Goal: Go to known website: Go to known website

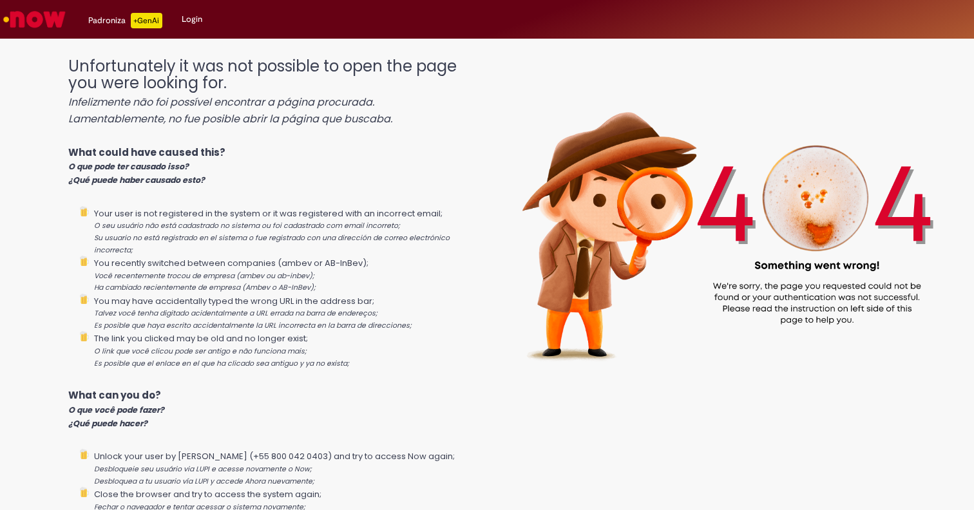
click at [32, 24] on img "Ir para a Homepage" at bounding box center [34, 19] width 66 height 26
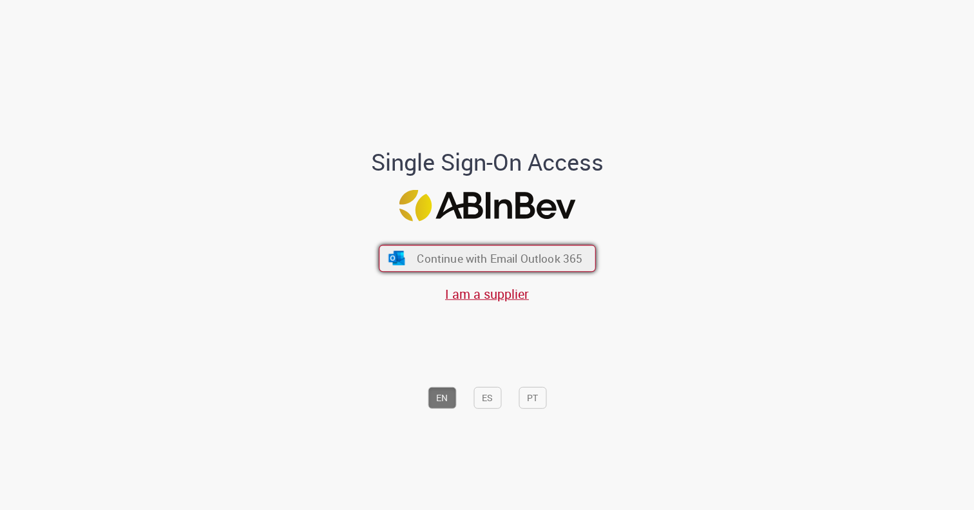
click at [447, 258] on span "Continue with Email Outlook 365" at bounding box center [500, 258] width 166 height 15
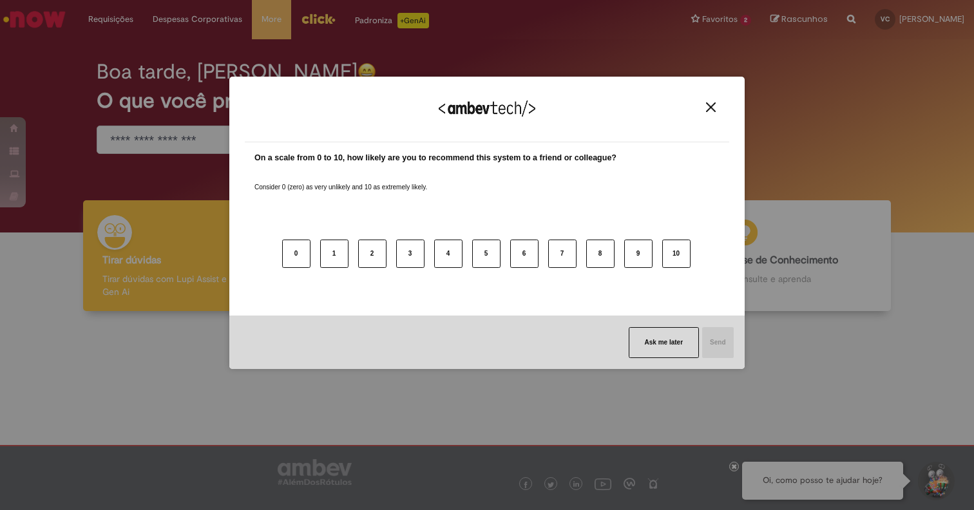
click at [710, 102] on button "Close" at bounding box center [710, 107] width 17 height 11
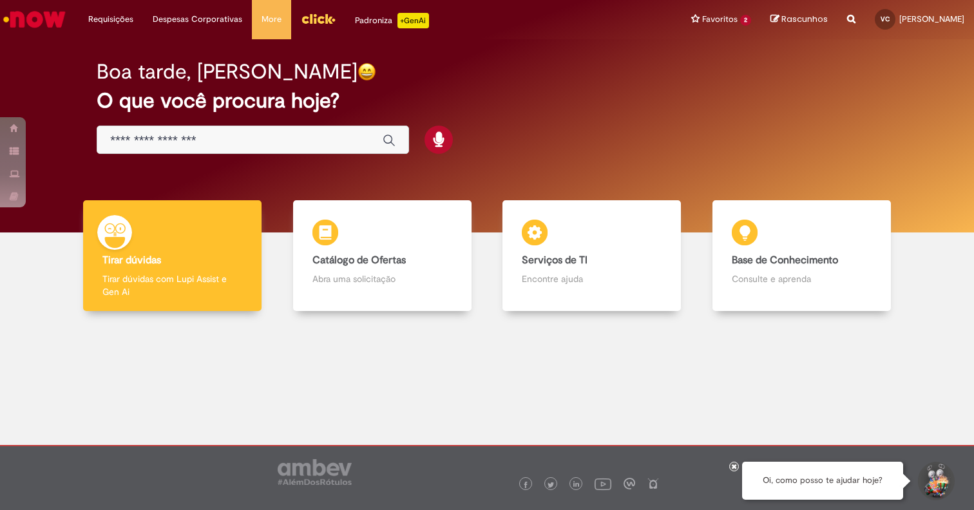
click at [309, 17] on img "Menu Cabeçalho" at bounding box center [318, 18] width 35 height 19
